Goal: Communication & Community: Answer question/provide support

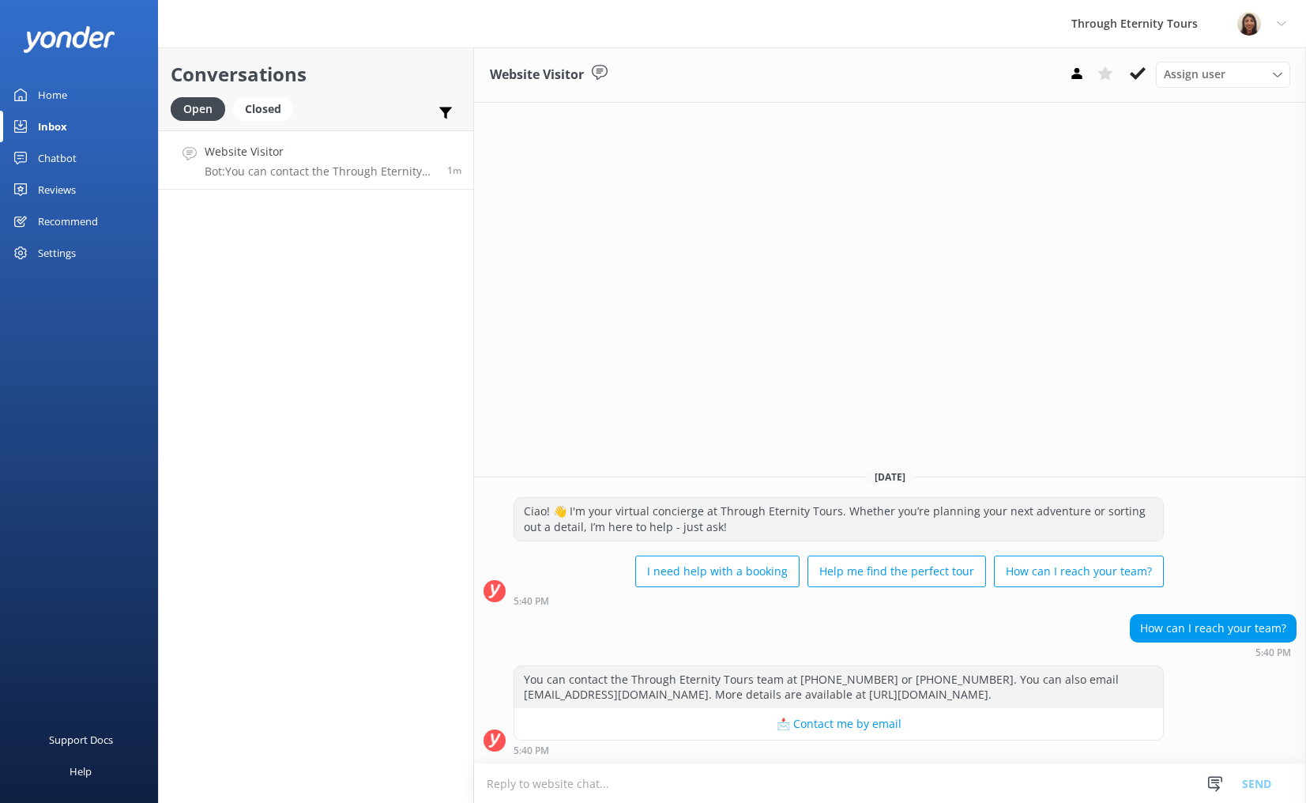
click at [747, 795] on textarea at bounding box center [890, 783] width 832 height 39
paste textarea "Hello, my name is [PERSON_NAME] from Through Eternity Tours. How can I assist y…"
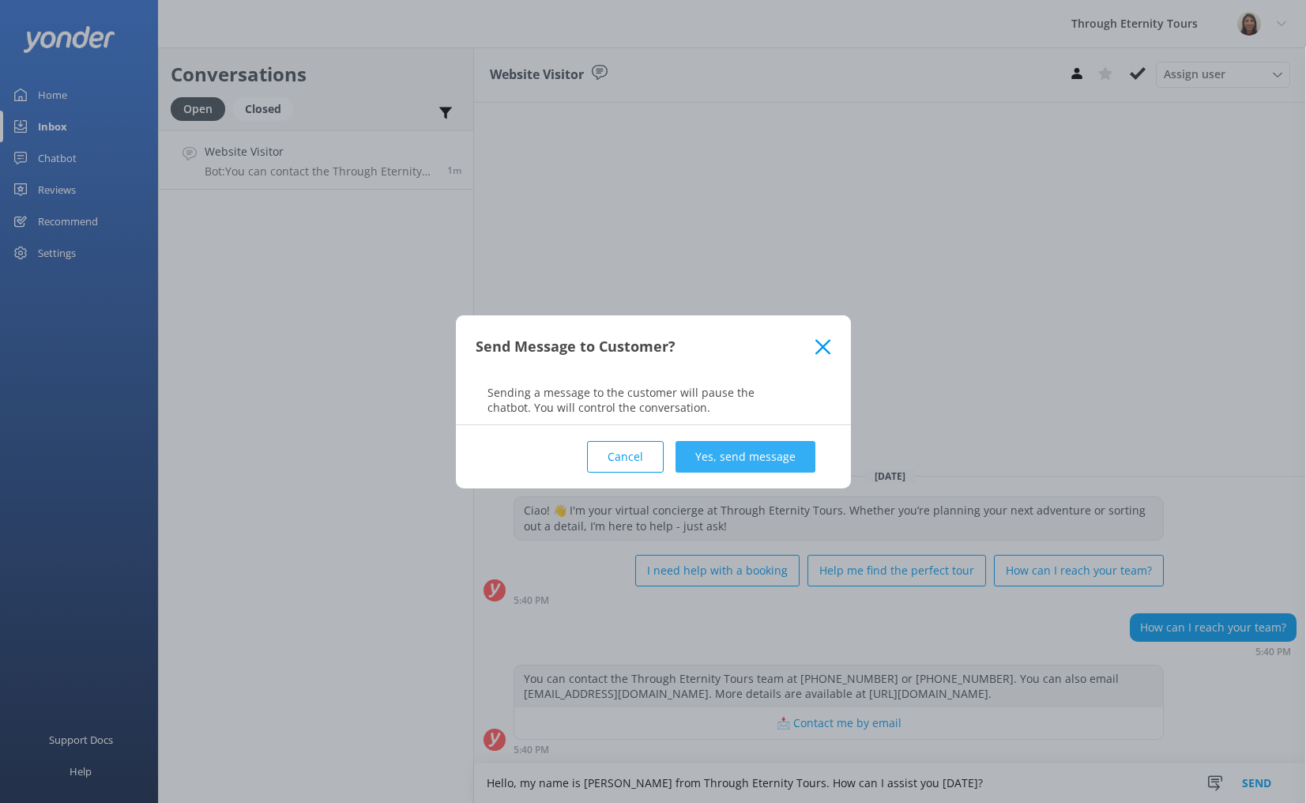
type textarea "Hello, my name is [PERSON_NAME] from Through Eternity Tours. How can I assist y…"
click at [715, 448] on button "Yes, send message" at bounding box center [746, 457] width 140 height 32
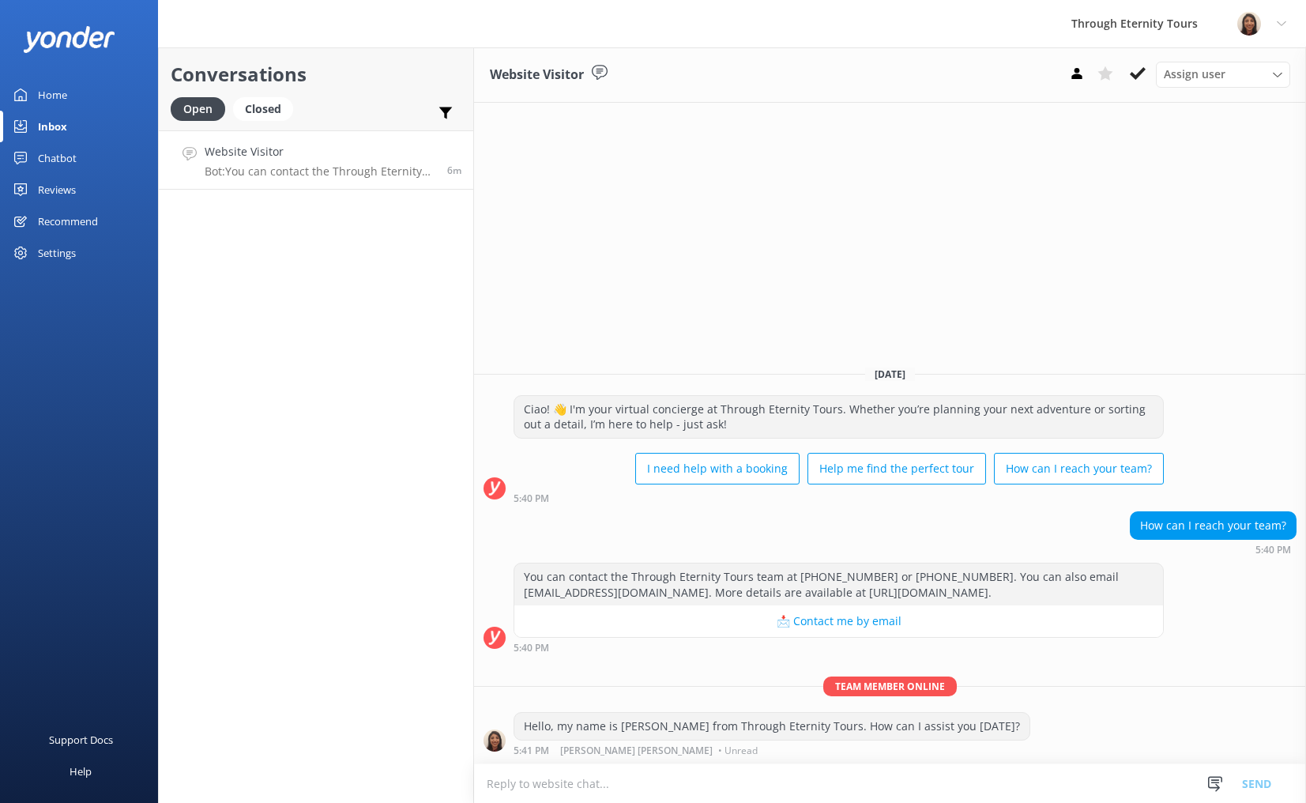
click at [1135, 67] on icon at bounding box center [1138, 74] width 16 height 16
